Goal: Task Accomplishment & Management: Use online tool/utility

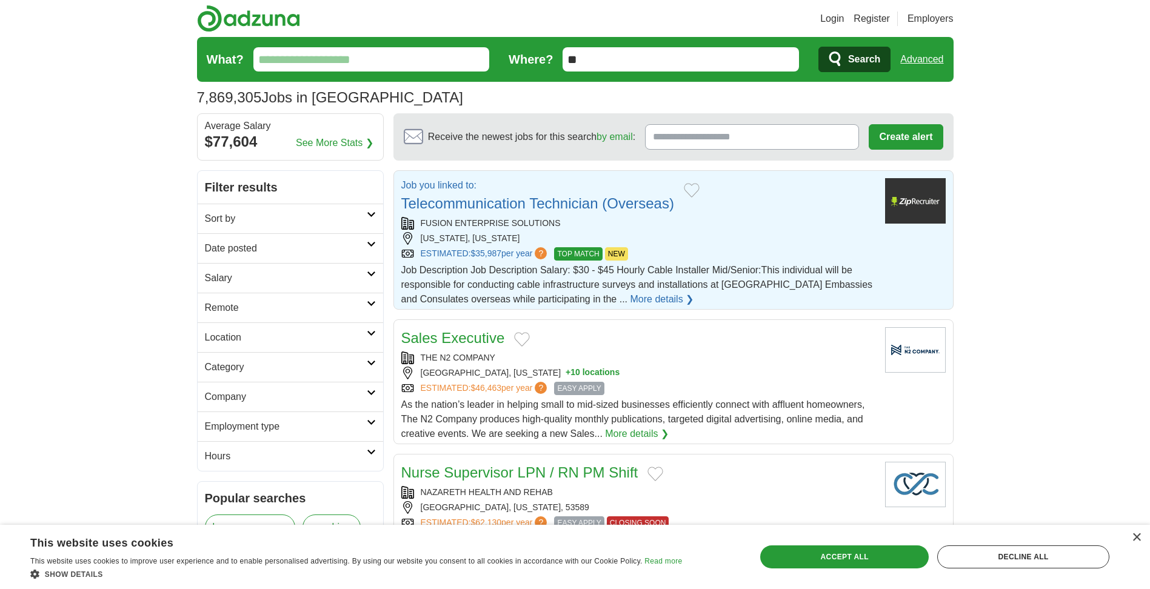
click at [912, 213] on img at bounding box center [915, 200] width 61 height 45
click at [309, 222] on h2 "Sort by" at bounding box center [286, 219] width 162 height 15
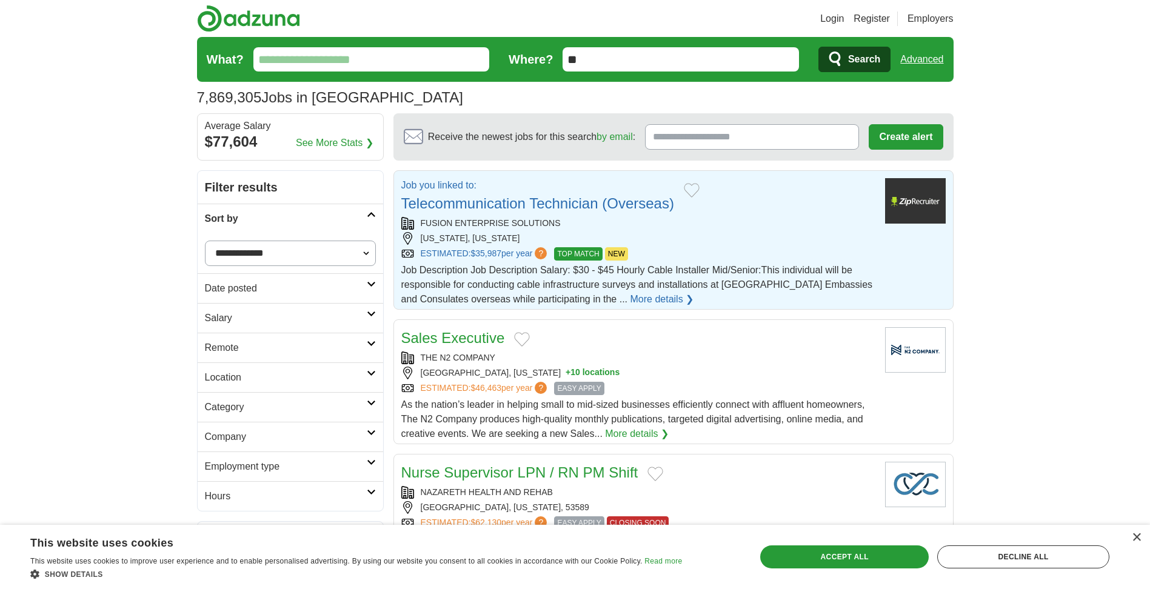
click at [230, 411] on h2 "Category" at bounding box center [286, 407] width 162 height 15
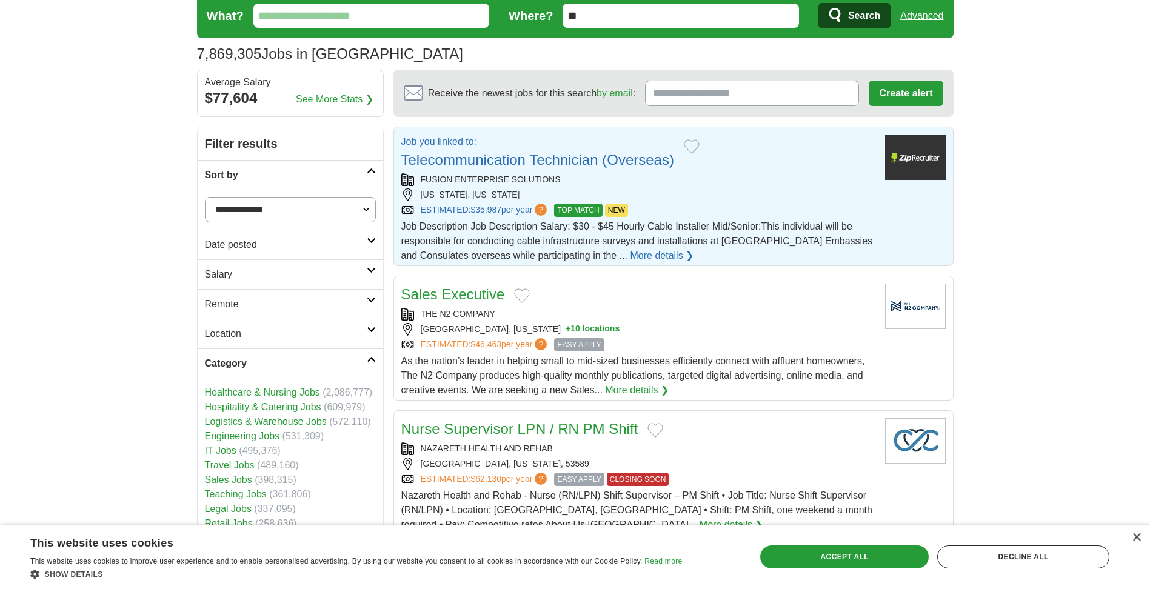
scroll to position [81, 0]
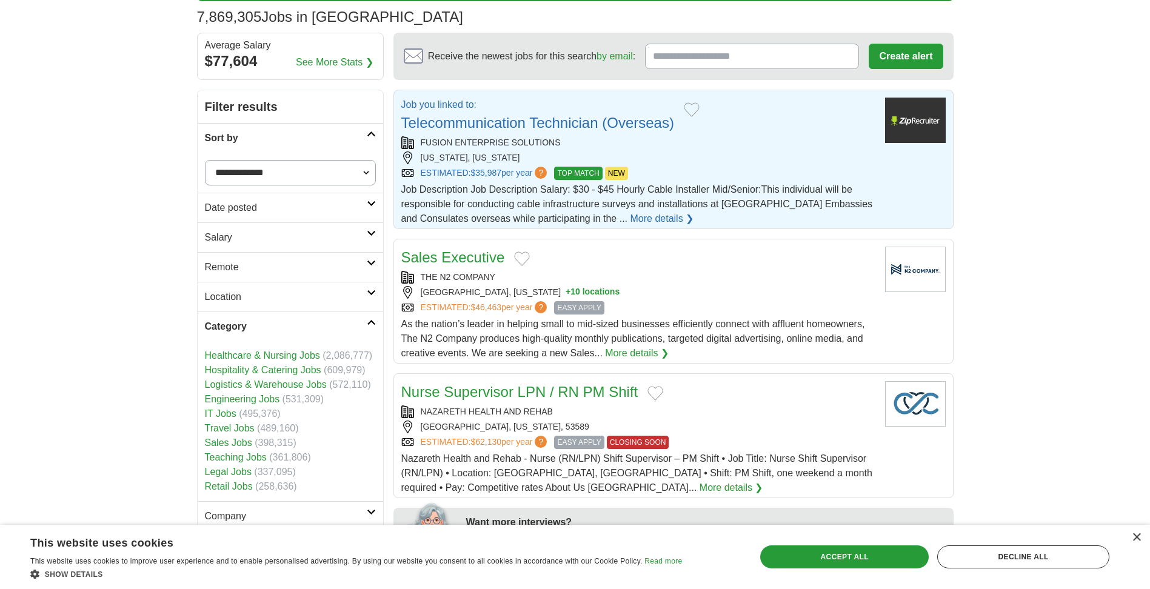
click at [227, 427] on link "Travel Jobs" at bounding box center [230, 428] width 50 height 10
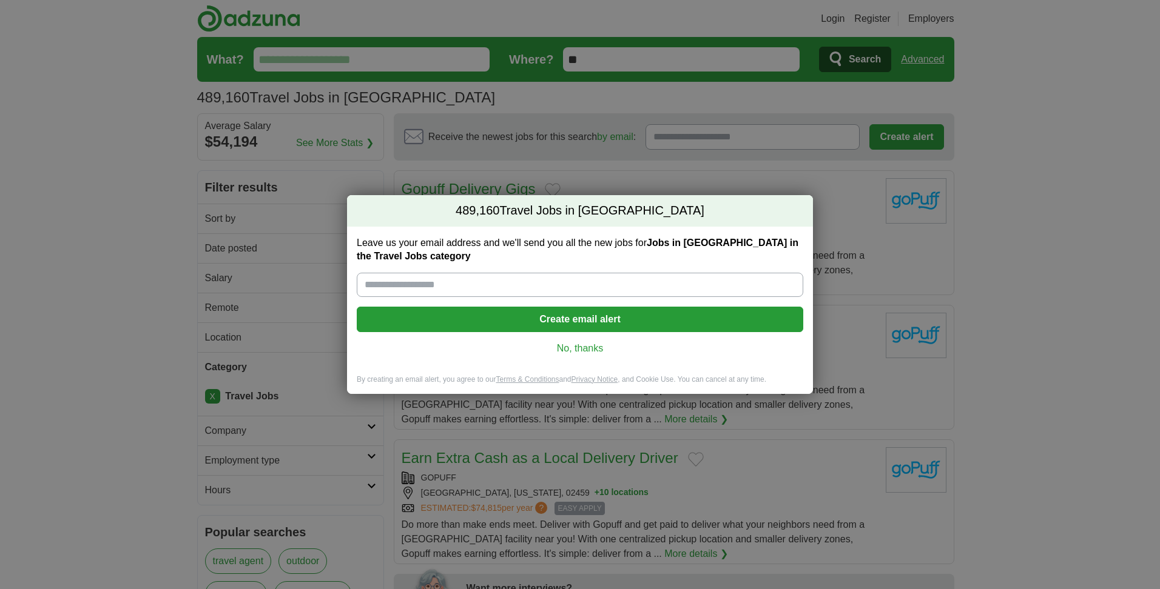
click at [570, 350] on link "No, thanks" at bounding box center [579, 348] width 427 height 13
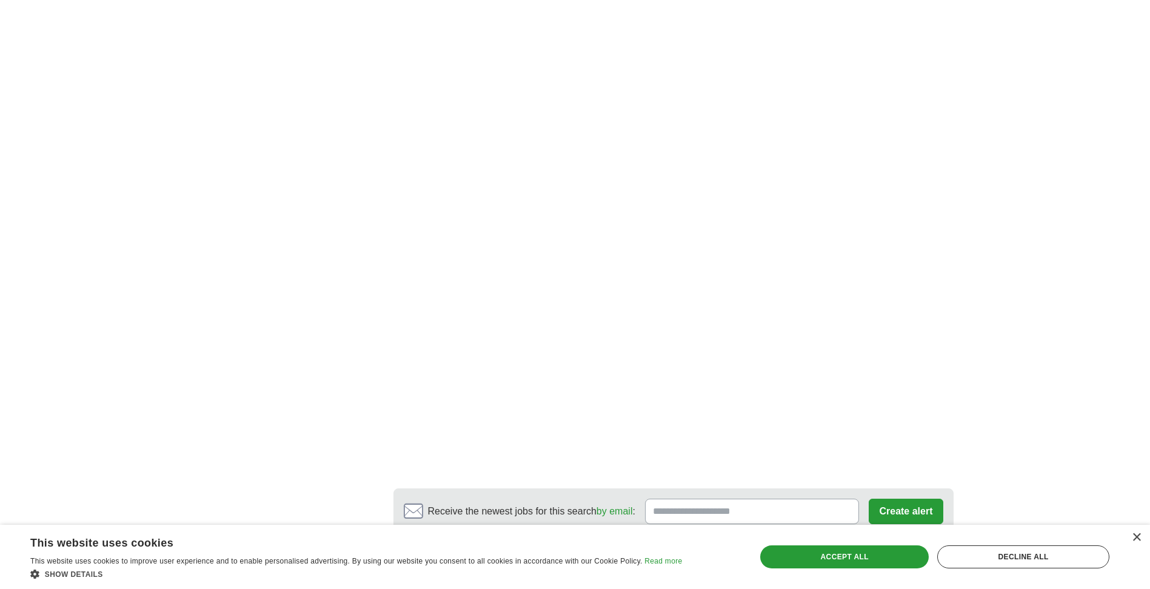
scroll to position [1860, 0]
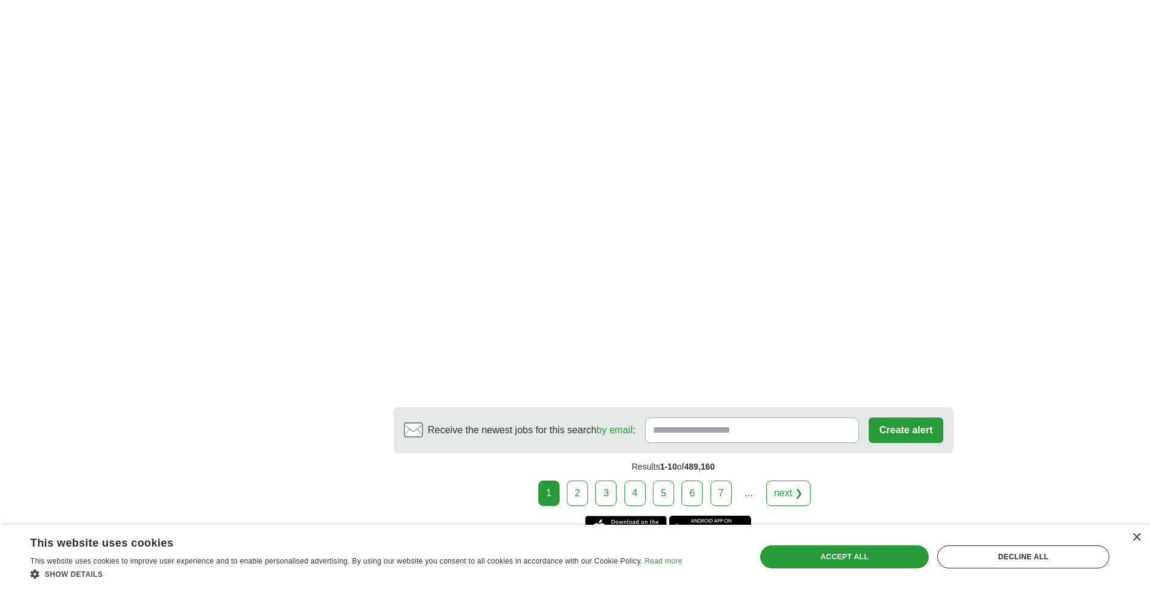
click at [578, 494] on link "2" at bounding box center [577, 493] width 21 height 25
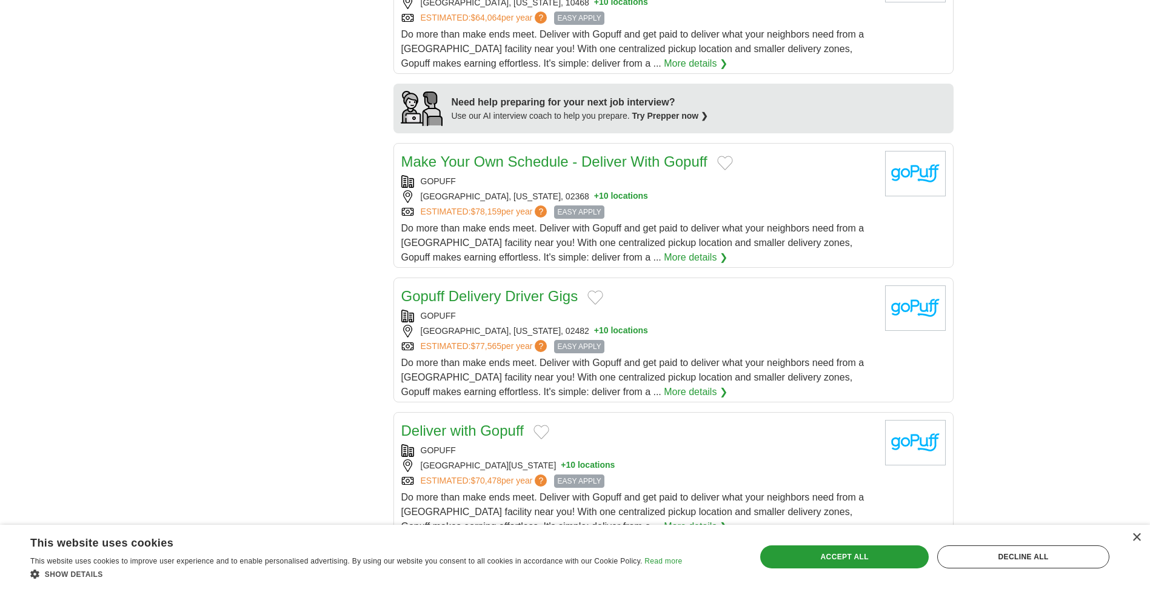
scroll to position [970, 0]
